Goal: Task Accomplishment & Management: Manage account settings

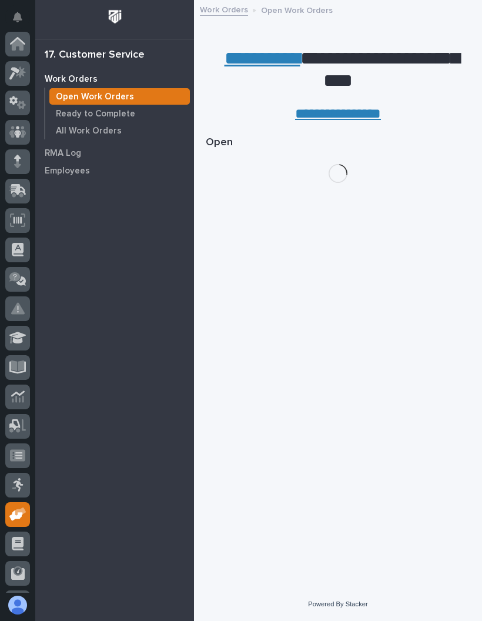
scroll to position [86, 0]
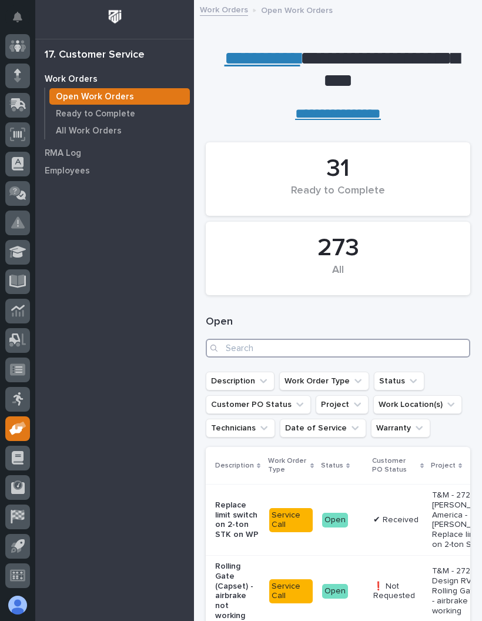
click at [373, 345] on input "Search" at bounding box center [338, 348] width 265 height 19
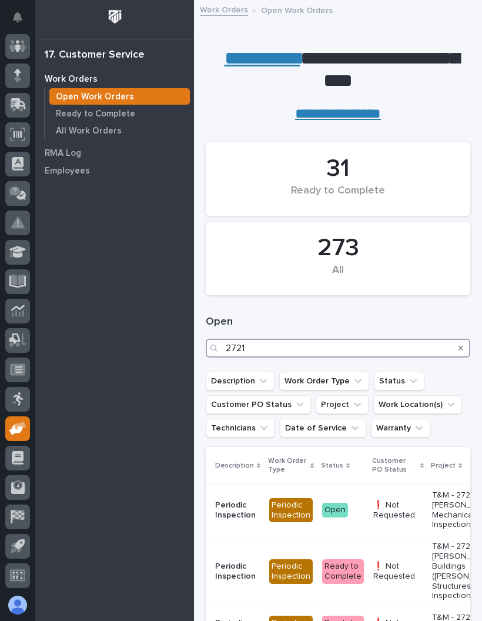
type input "27219"
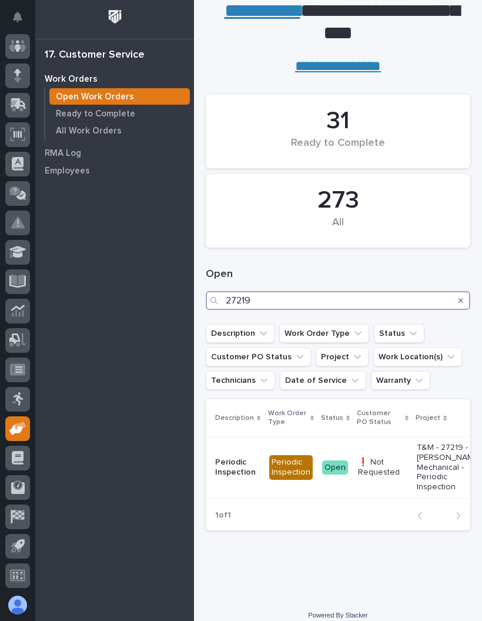
scroll to position [47, 0]
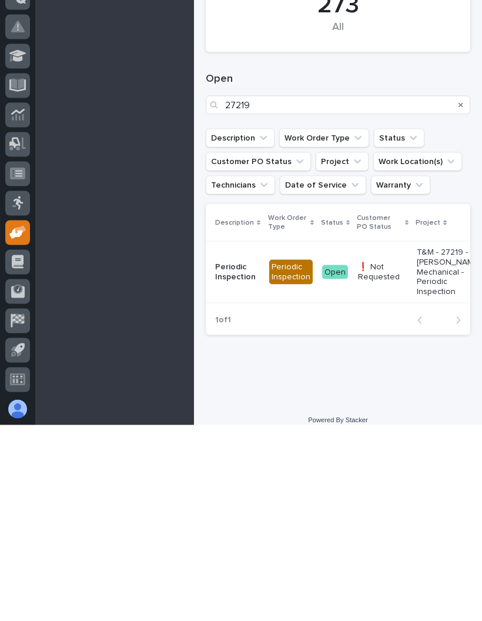
click at [418, 443] on p "T&M - 27219 - [PERSON_NAME]'s Mechanical - Periodic Inspection" at bounding box center [452, 467] width 70 height 49
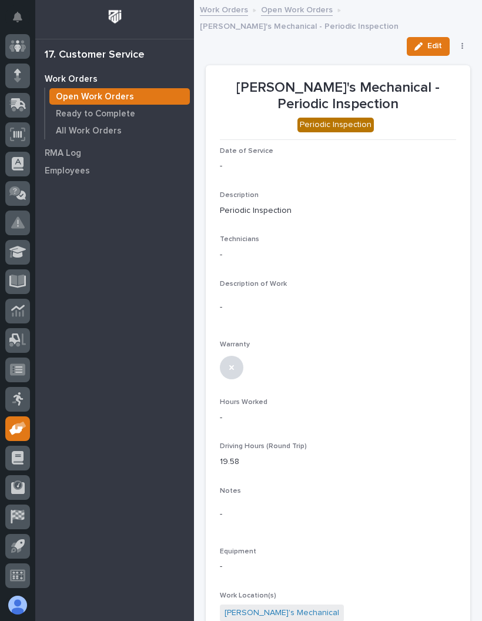
click at [431, 39] on button "Edit" at bounding box center [428, 46] width 43 height 19
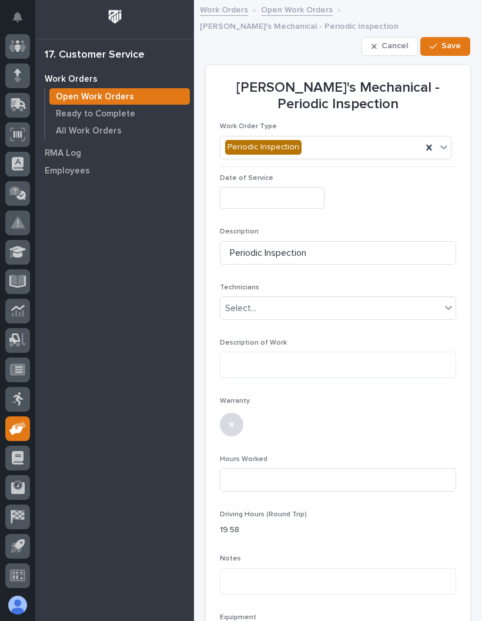
click at [289, 189] on input "text" at bounding box center [272, 198] width 105 height 22
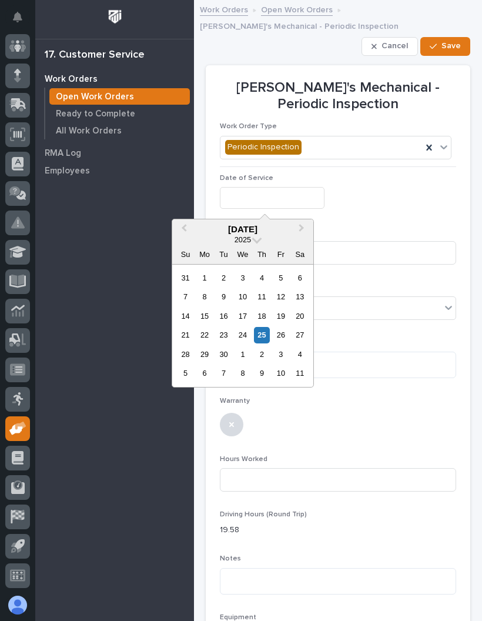
click at [263, 337] on div "25" at bounding box center [262, 335] width 16 height 16
type input "**********"
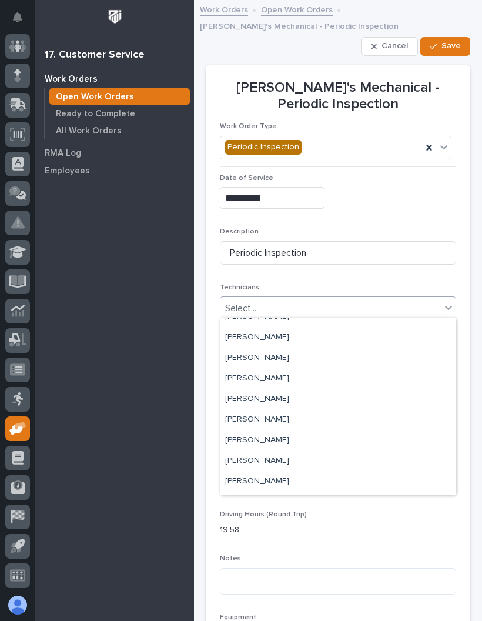
scroll to position [148, 0]
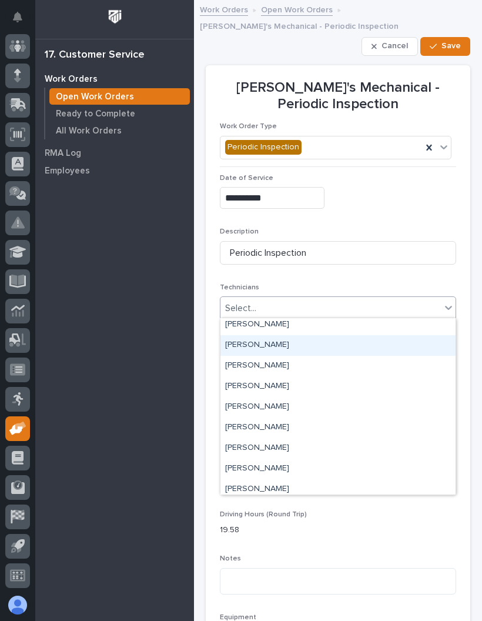
click at [321, 345] on div "[PERSON_NAME]" at bounding box center [338, 345] width 235 height 21
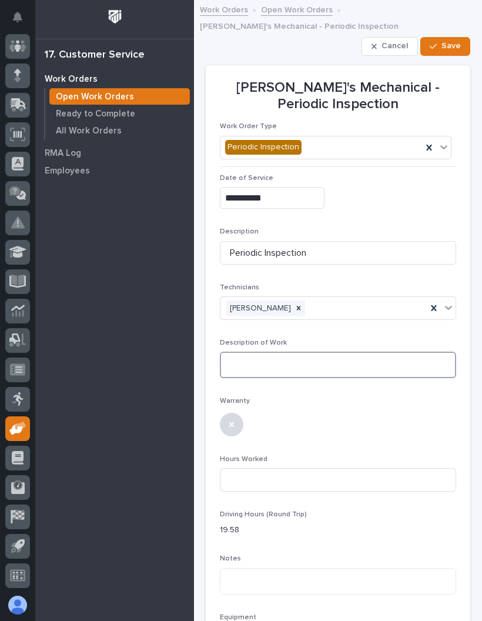
click at [347, 362] on textarea at bounding box center [338, 365] width 236 height 26
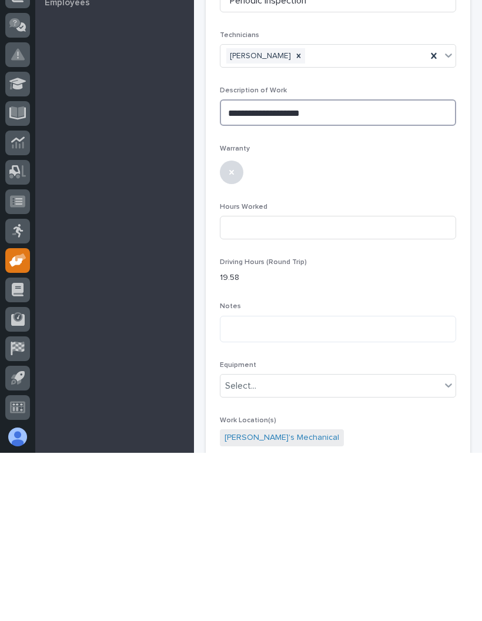
scroll to position [84, 0]
type textarea "**********"
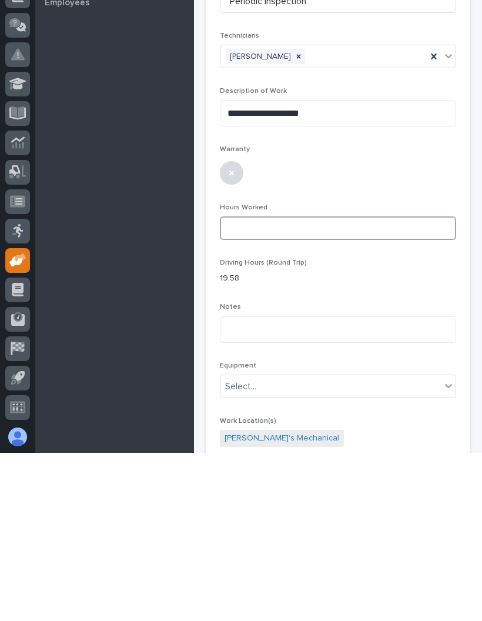
click at [359, 385] on input at bounding box center [338, 397] width 236 height 24
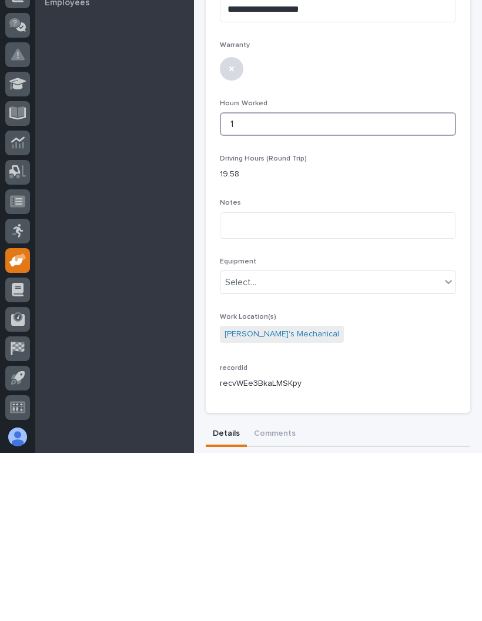
scroll to position [188, 0]
type input "1"
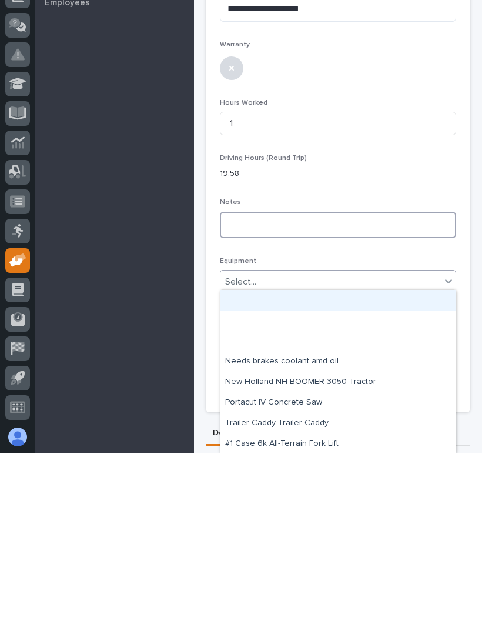
click at [355, 380] on textarea at bounding box center [338, 393] width 236 height 26
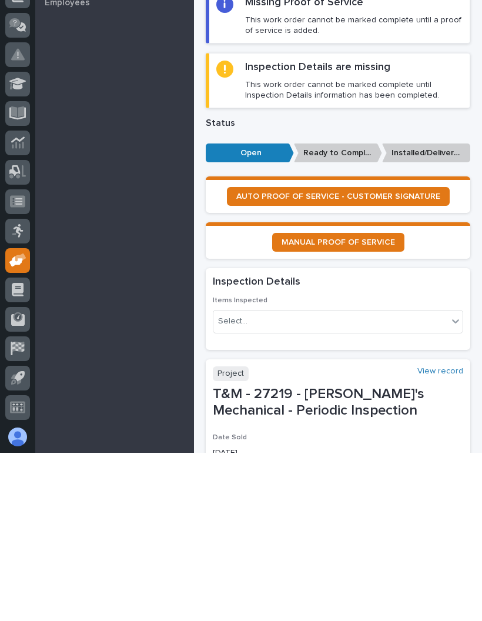
scroll to position [748, 0]
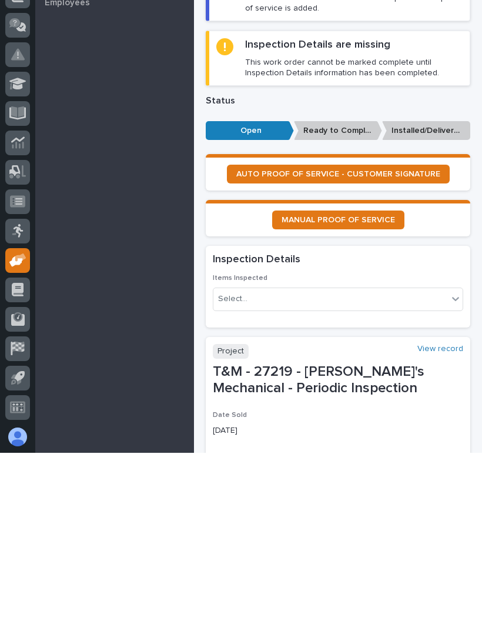
type textarea "**********"
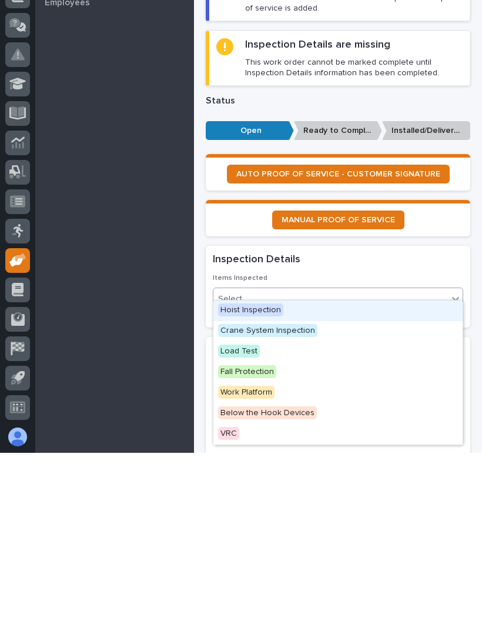
click at [268, 472] on span "Hoist Inspection" at bounding box center [250, 478] width 65 height 13
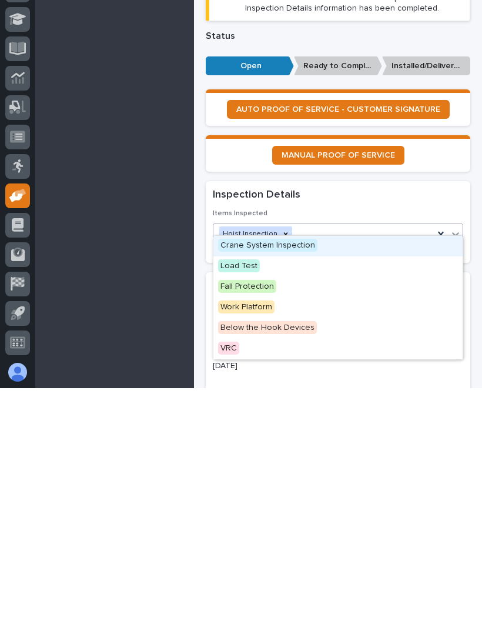
click at [295, 472] on span "Crane System Inspection" at bounding box center [267, 478] width 99 height 13
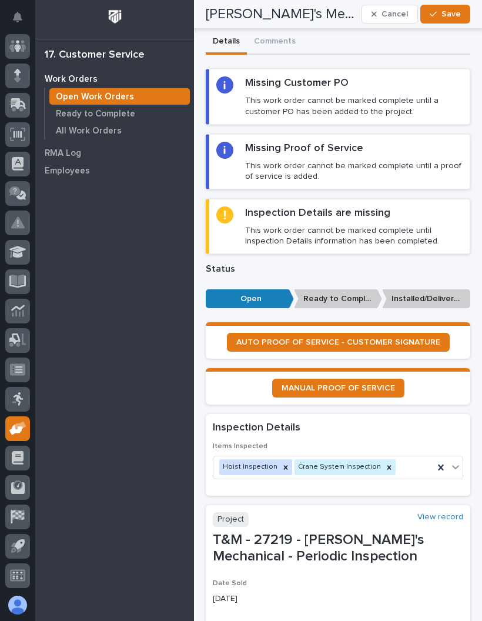
click at [458, 11] on span "Save" at bounding box center [451, 14] width 19 height 11
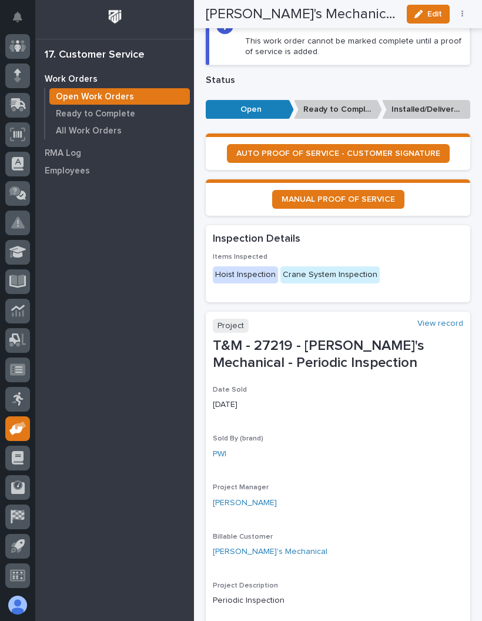
click at [369, 149] on span "AUTO PROOF OF SERVICE - CUSTOMER SIGNATURE" at bounding box center [338, 153] width 204 height 8
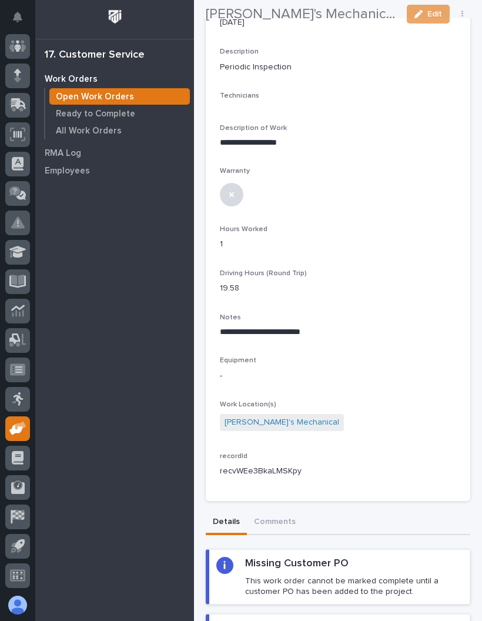
scroll to position [146, 0]
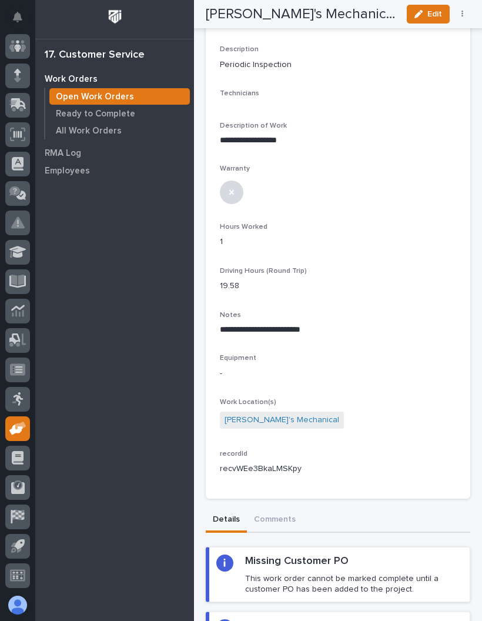
click at [428, 18] on span "Edit" at bounding box center [435, 14] width 15 height 11
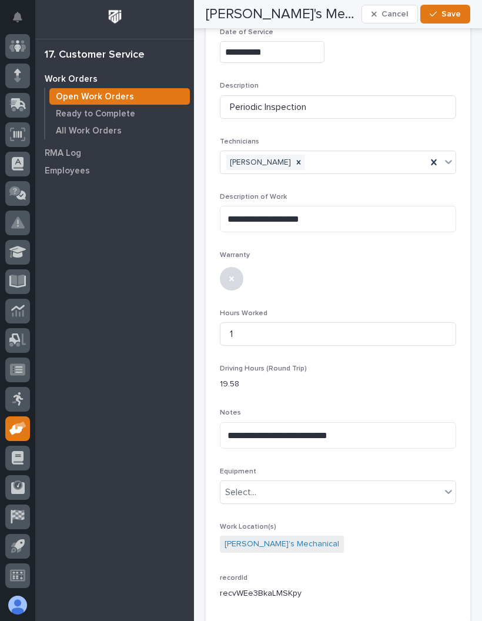
click at [458, 8] on button "Save" at bounding box center [446, 14] width 50 height 19
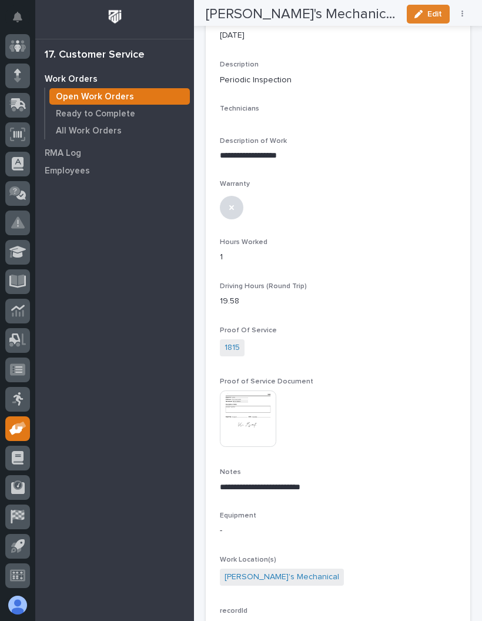
scroll to position [130, 0]
click at [462, 11] on icon "button" at bounding box center [463, 14] width 2 height 7
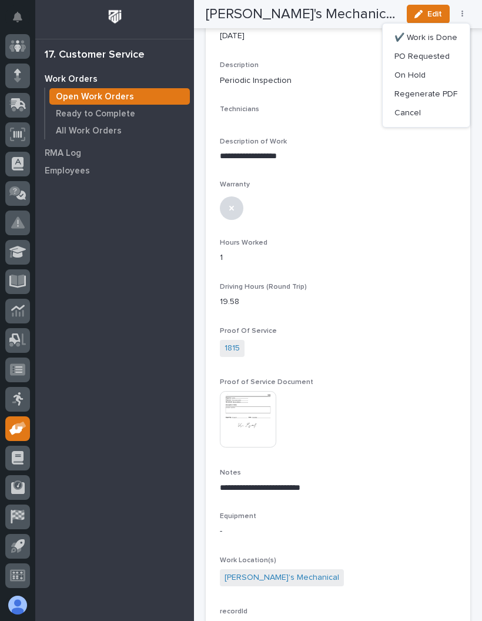
click at [442, 34] on span "✔️ Work is Done" at bounding box center [426, 38] width 63 height 14
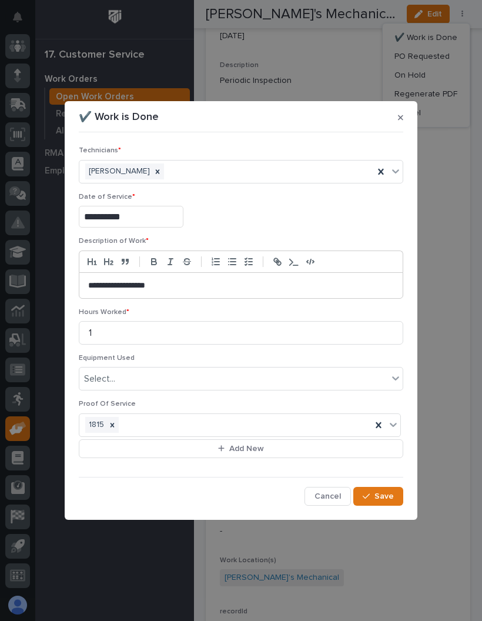
click at [373, 494] on div "button" at bounding box center [369, 496] width 12 height 8
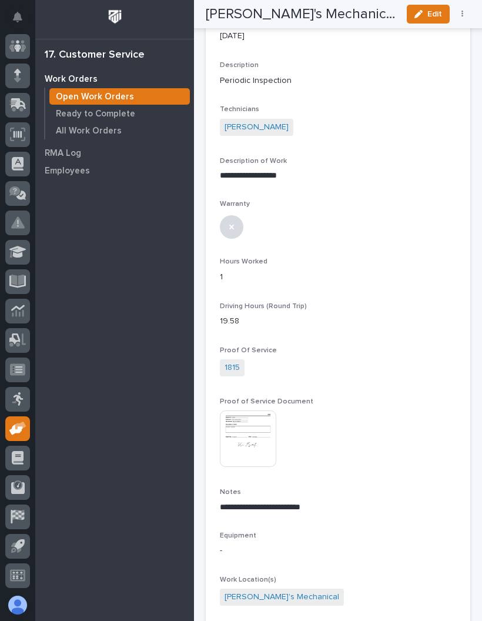
click at [459, 18] on button "button" at bounding box center [463, 14] width 16 height 8
click at [452, 170] on p "**********" at bounding box center [338, 175] width 236 height 11
